Goal: Find specific page/section: Find specific page/section

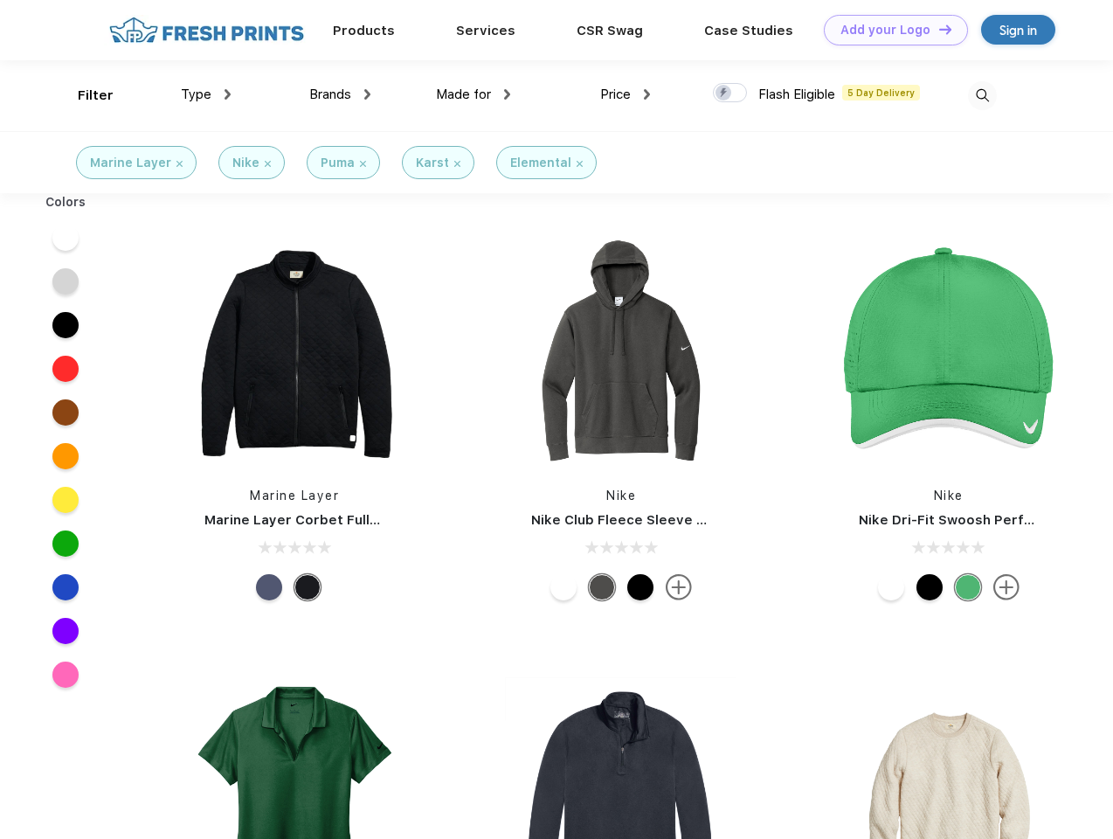
scroll to position [1, 0]
click at [890, 30] on link "Add your Logo Design Tool" at bounding box center [896, 30] width 144 height 31
click at [0, 0] on div "Design Tool" at bounding box center [0, 0] width 0 height 0
click at [938, 29] on link "Add your Logo Design Tool" at bounding box center [896, 30] width 144 height 31
click at [84, 95] on div "Filter" at bounding box center [96, 96] width 36 height 20
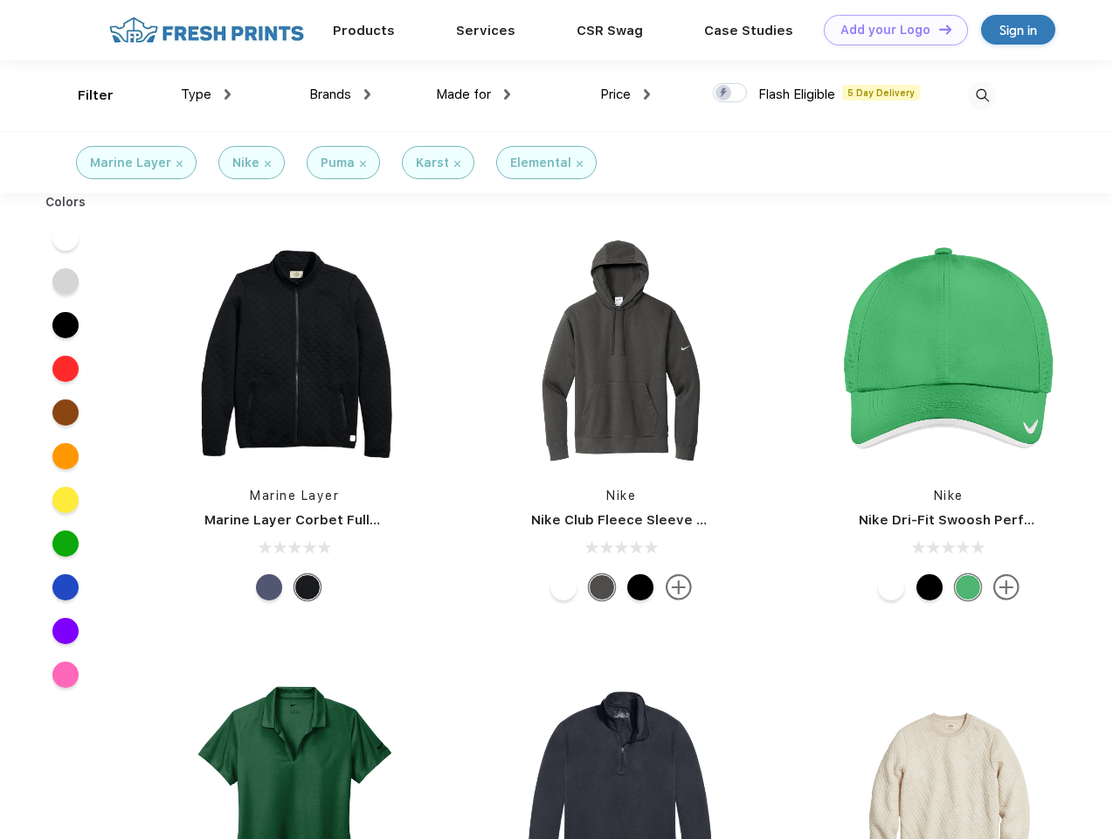
click at [206, 94] on span "Type" at bounding box center [196, 95] width 31 height 16
click at [340, 94] on span "Brands" at bounding box center [330, 95] width 42 height 16
click at [474, 94] on span "Made for" at bounding box center [463, 95] width 55 height 16
click at [626, 94] on span "Price" at bounding box center [615, 95] width 31 height 16
click at [730, 93] on div at bounding box center [730, 92] width 34 height 19
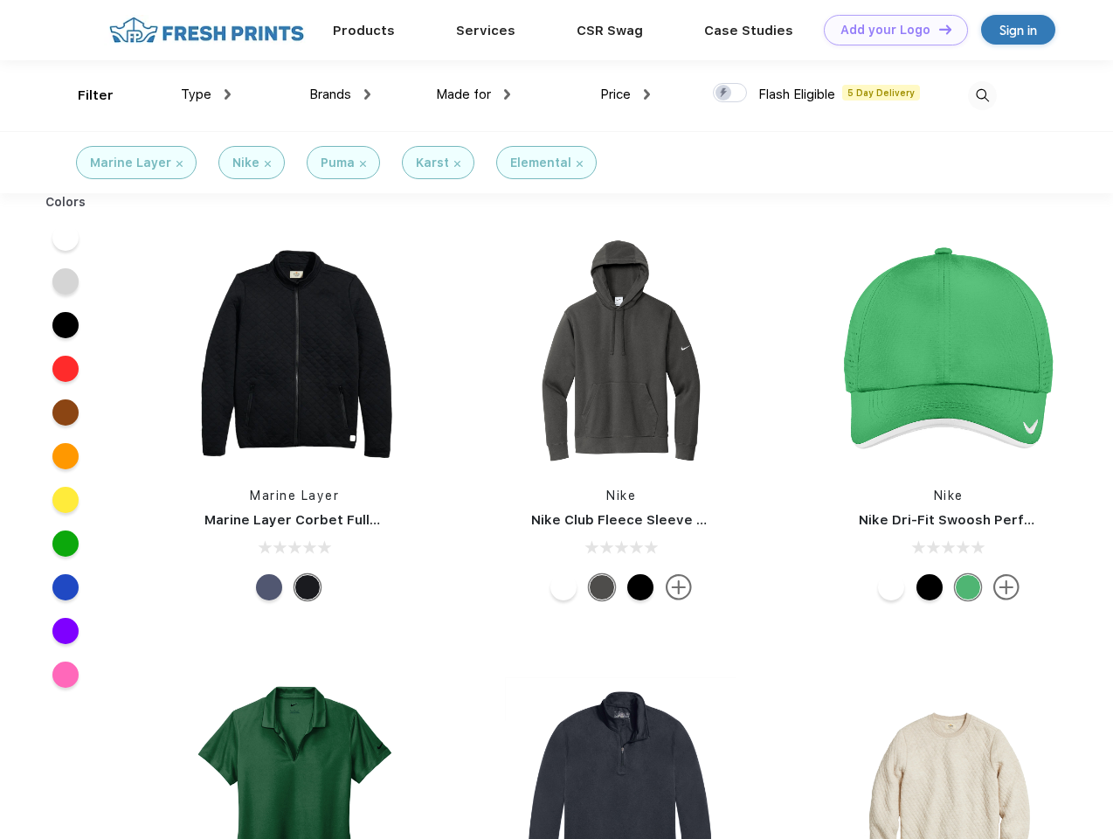
click at [724, 93] on input "checkbox" at bounding box center [718, 87] width 11 height 11
click at [982, 95] on img at bounding box center [982, 95] width 29 height 29
